Goal: Task Accomplishment & Management: Use online tool/utility

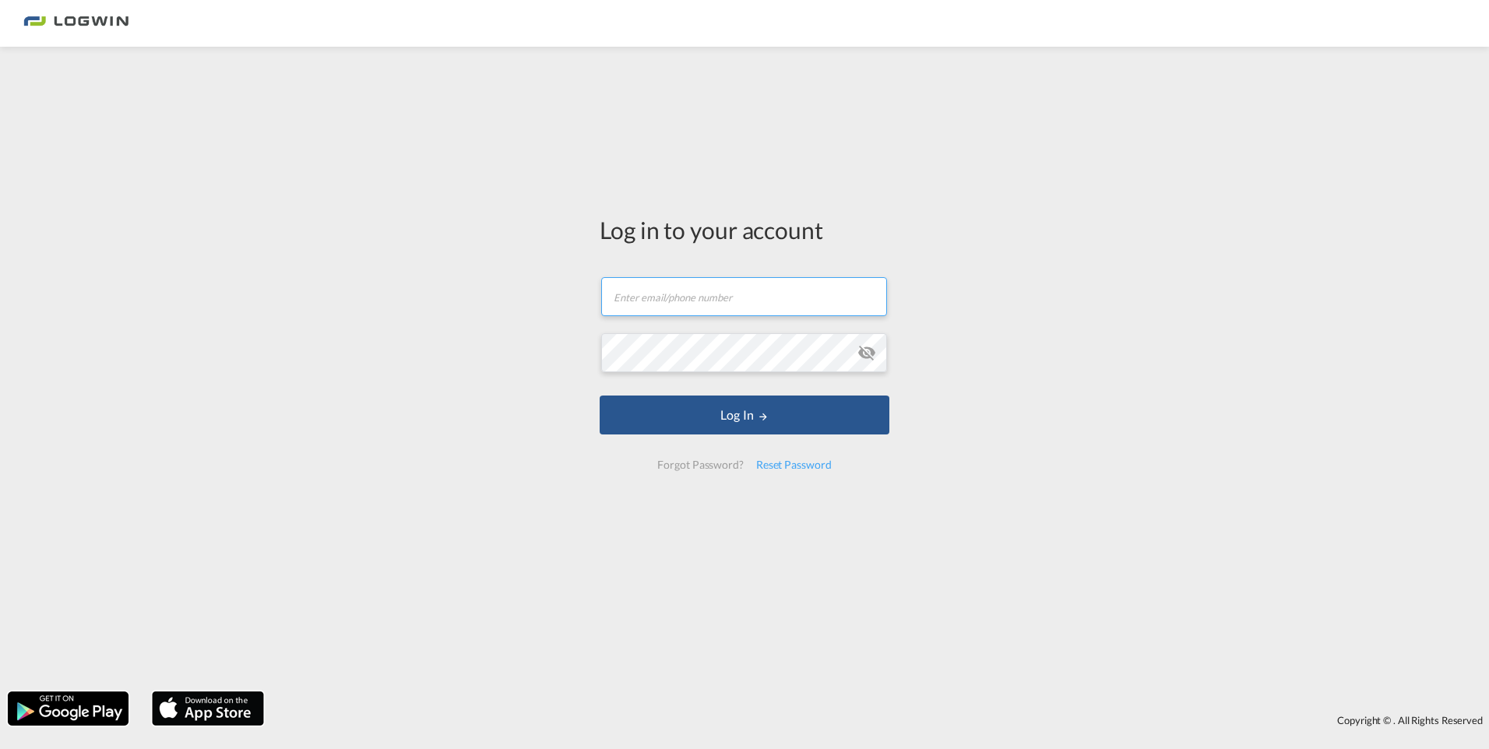
click at [851, 312] on input "text" at bounding box center [744, 296] width 286 height 39
paste input "[PERSON_NAME][EMAIL_ADDRESS][PERSON_NAME][DOMAIN_NAME]"
type input "[PERSON_NAME][EMAIL_ADDRESS][PERSON_NAME][DOMAIN_NAME]"
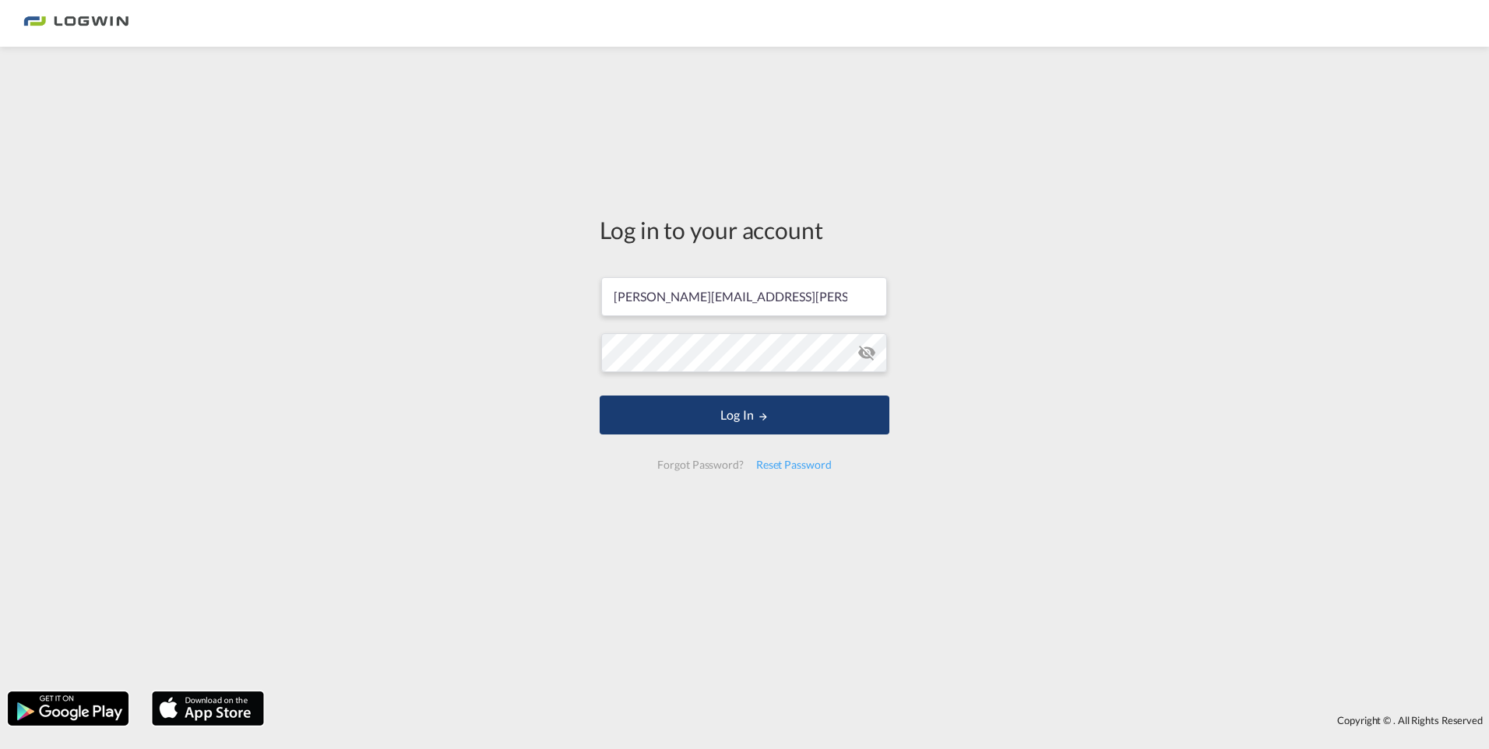
click at [775, 405] on button "Log In" at bounding box center [744, 415] width 290 height 39
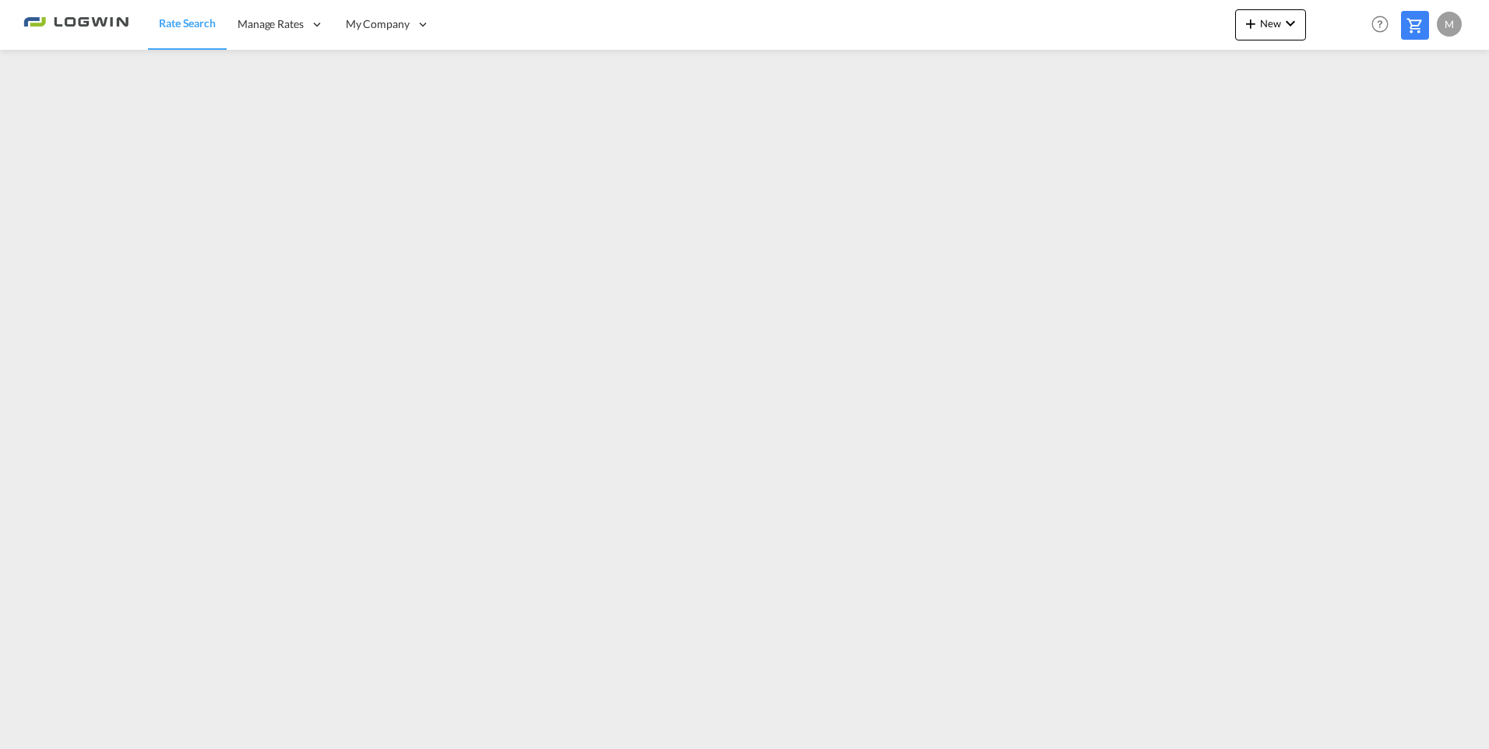
click at [280, 748] on md-content "Rate Search Manage Rates My Rate Files Sell Rates Shared Rates My Company" at bounding box center [744, 374] width 1489 height 749
click at [43, 12] on div "1" at bounding box center [41, 13] width 16 height 16
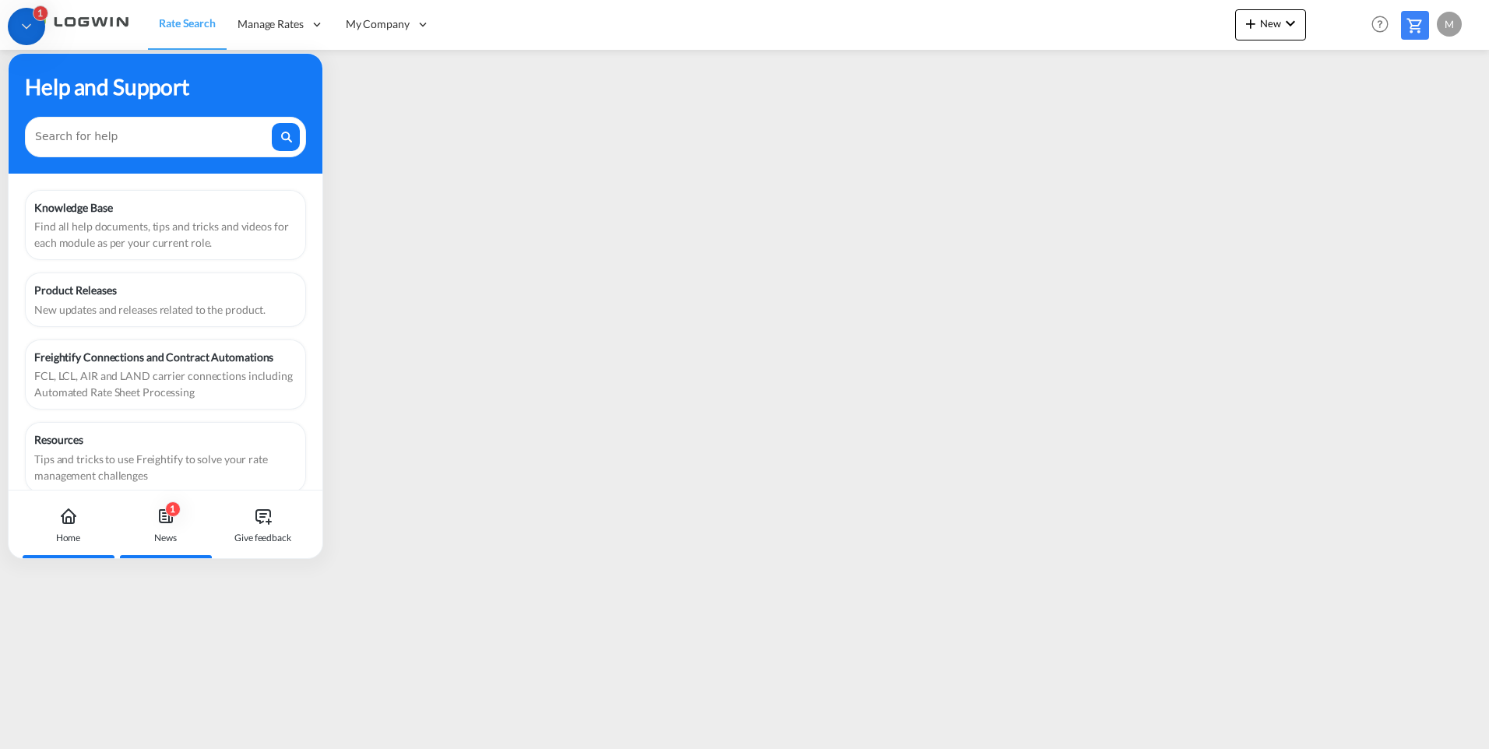
click at [159, 526] on div "1 News" at bounding box center [165, 524] width 86 height 69
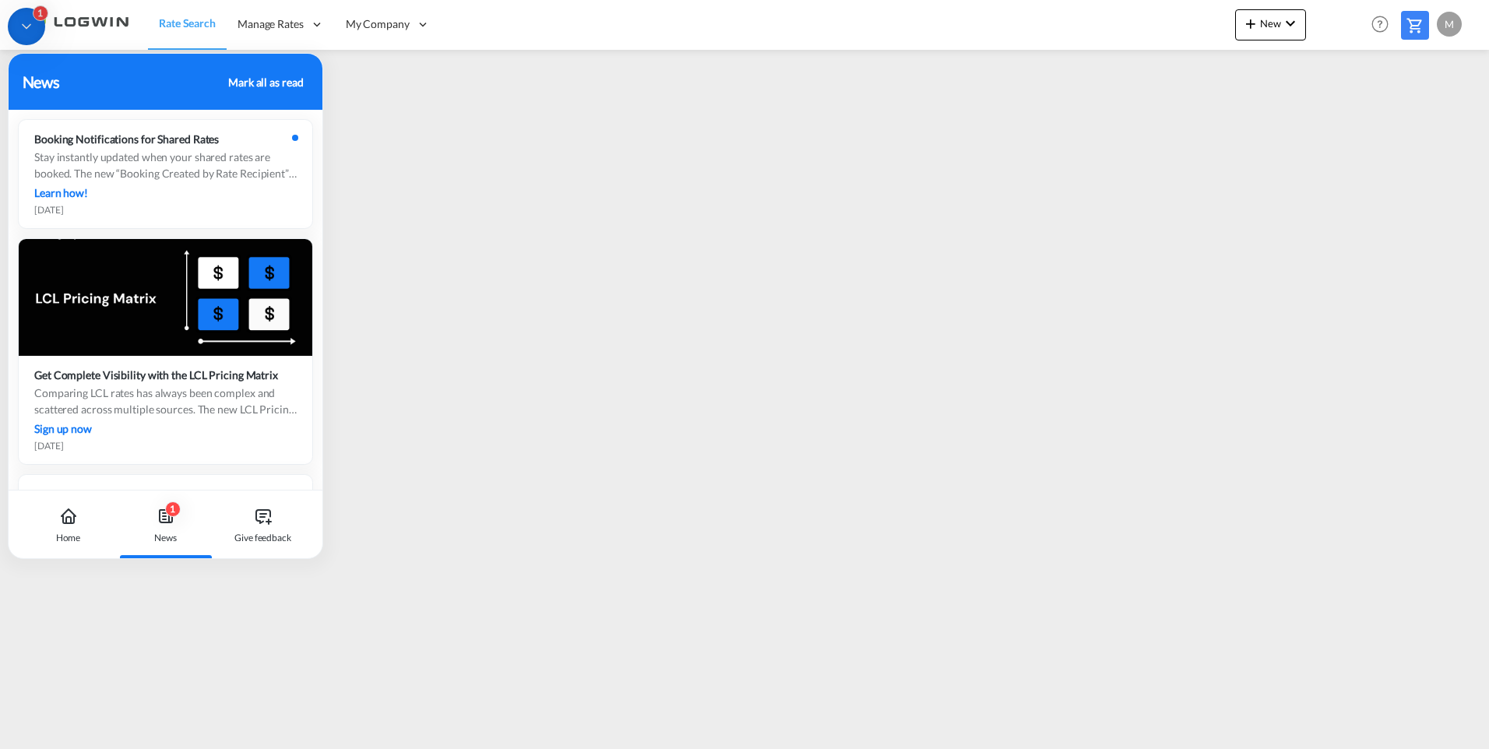
click at [31, 35] on div "1" at bounding box center [26, 26] width 37 height 37
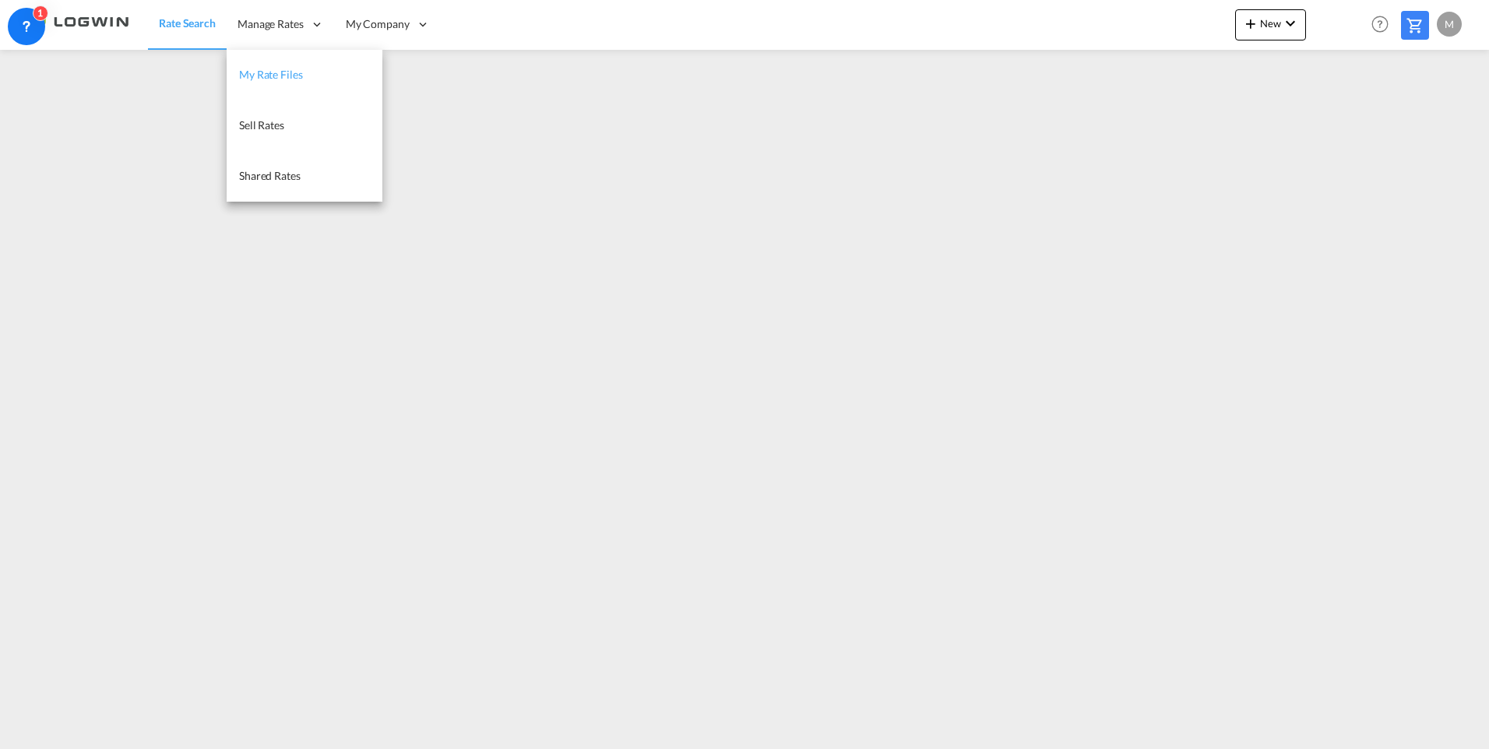
click at [260, 70] on span "My Rate Files" at bounding box center [271, 74] width 64 height 13
